Goal: Information Seeking & Learning: Learn about a topic

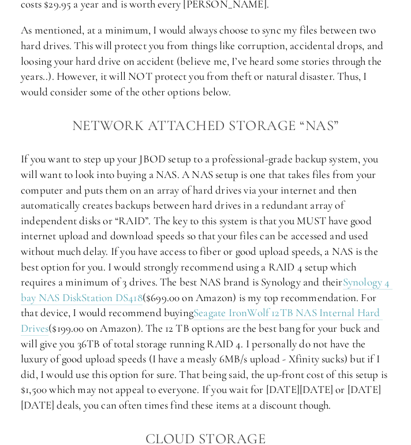
scroll to position [1687, 0]
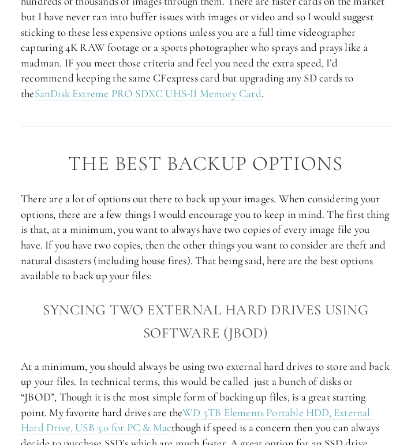
scroll to position [957, 0]
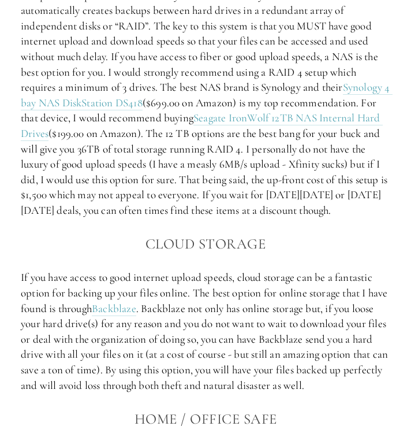
scroll to position [1870, 0]
